Goal: Download file/media

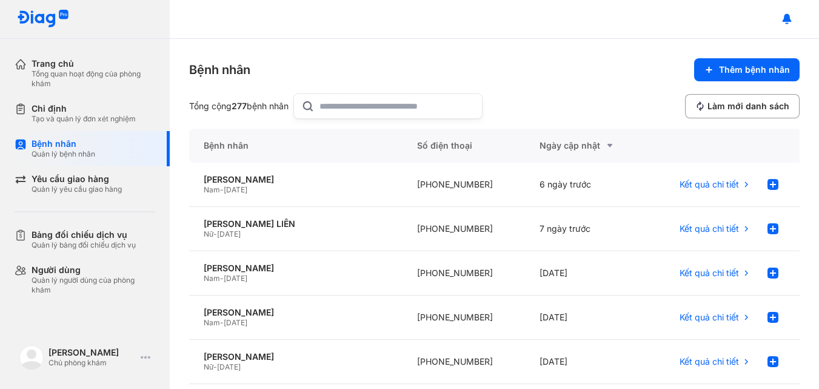
click at [350, 104] on input "text" at bounding box center [397, 106] width 155 height 24
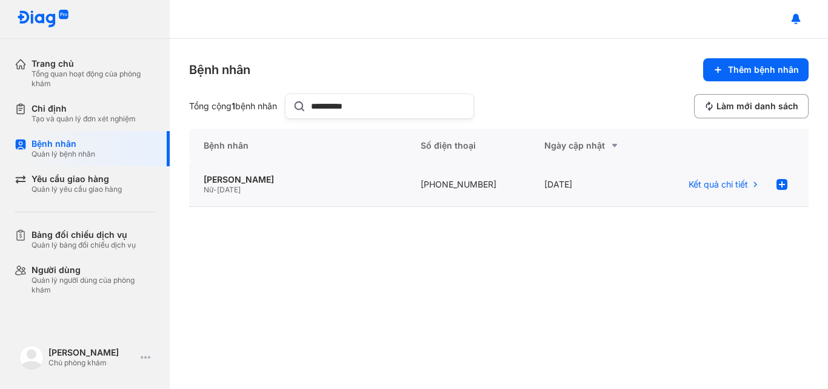
type input "**********"
click at [350, 186] on div "Nữ - 24/01/1944" at bounding box center [298, 190] width 188 height 10
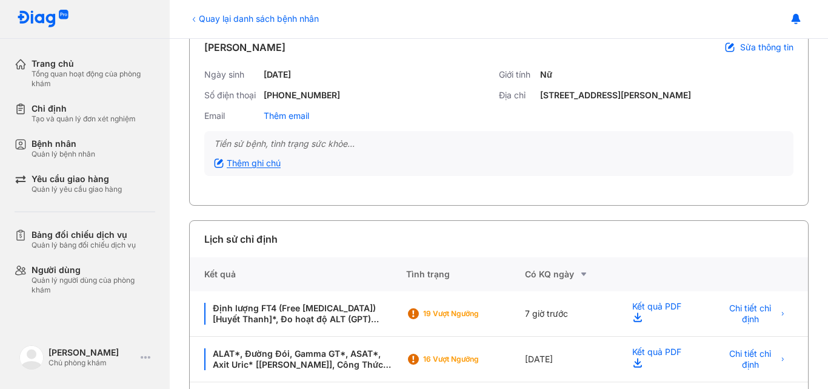
scroll to position [172, 0]
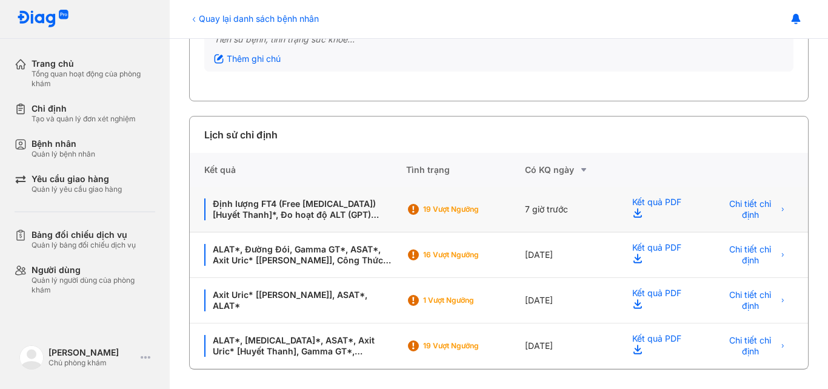
click at [346, 221] on div "Định lượng FT4 (Free [MEDICAL_DATA]) [Huyết Thanh]*, Đo hoạt độ ALT (GPT) [Huyế…" at bounding box center [298, 209] width 216 height 45
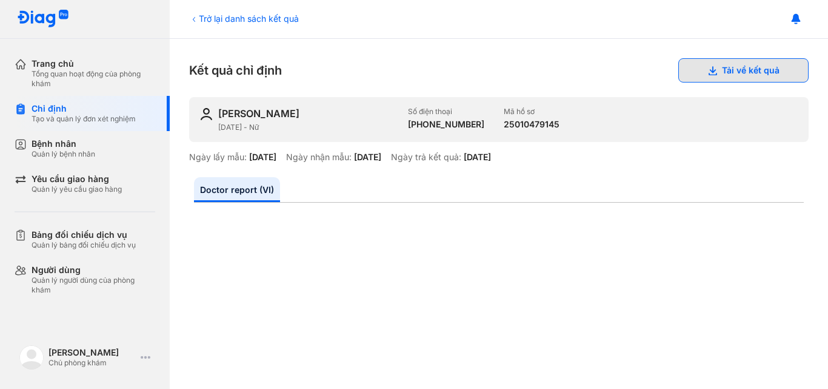
click at [718, 64] on button "Tải về kết quả" at bounding box center [743, 70] width 130 height 24
